Goal: Task Accomplishment & Management: Manage account settings

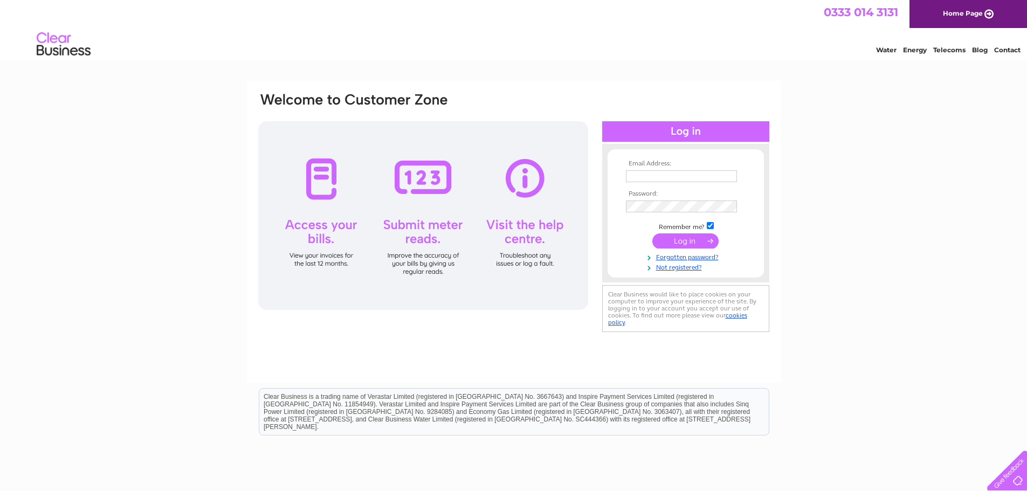
type input "accounts@redinet.co.uk"
click at [672, 237] on input "submit" at bounding box center [685, 240] width 66 height 15
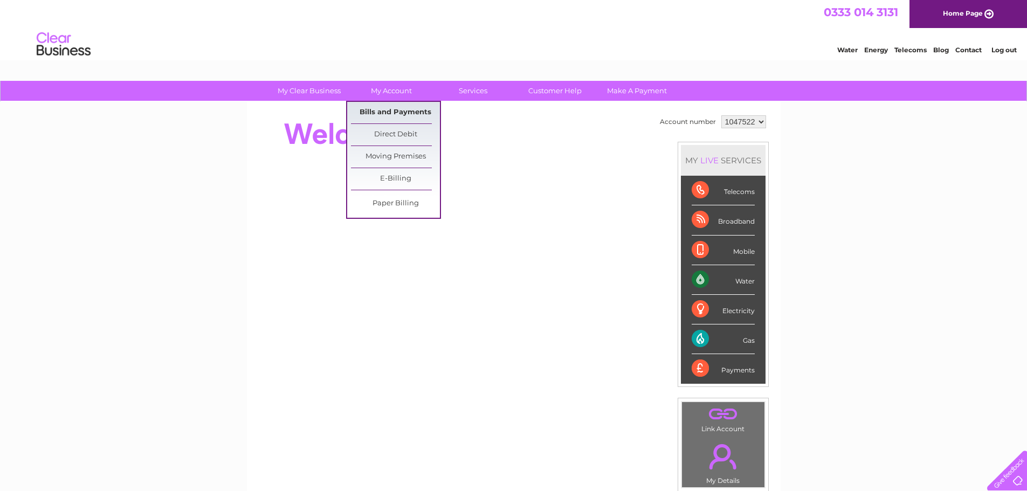
click at [382, 105] on link "Bills and Payments" at bounding box center [395, 113] width 89 height 22
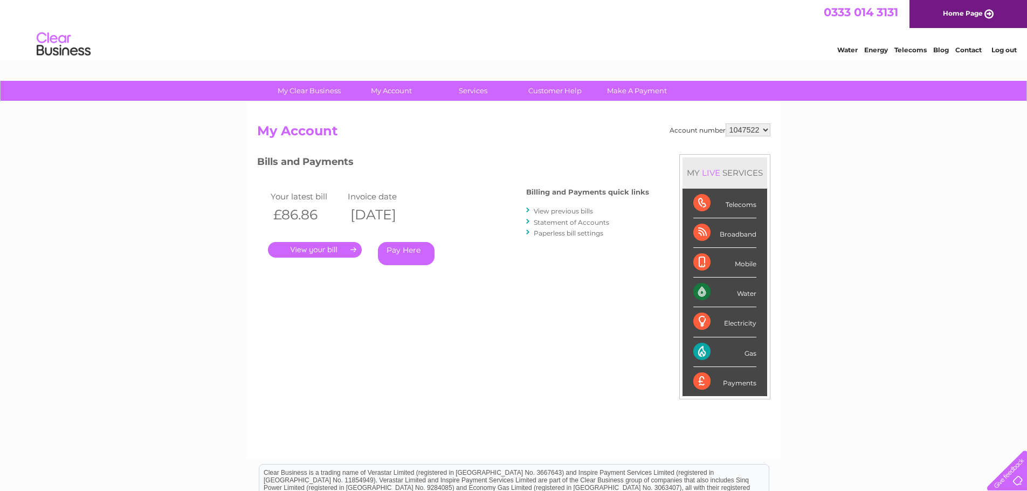
click at [333, 246] on link "." at bounding box center [315, 250] width 94 height 16
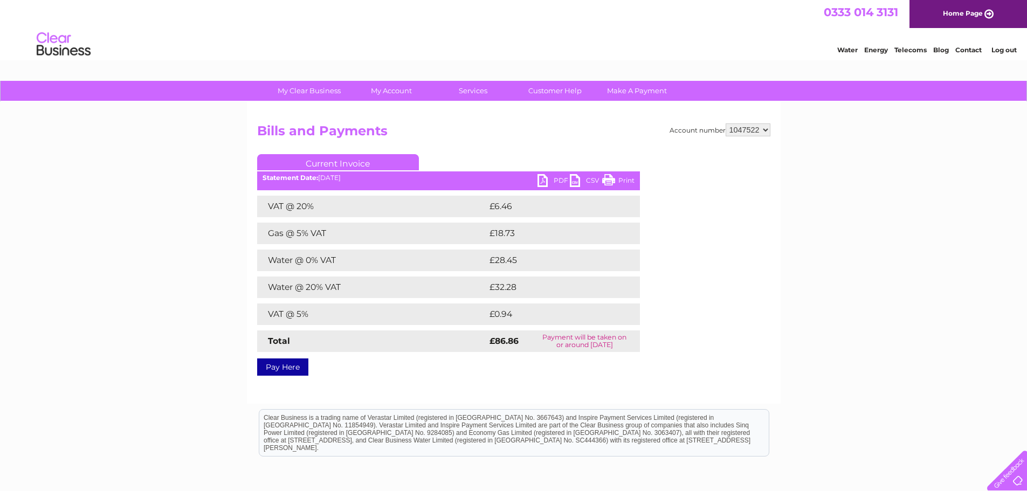
click at [550, 179] on link "PDF" at bounding box center [554, 182] width 32 height 16
